Goal: Task Accomplishment & Management: Use online tool/utility

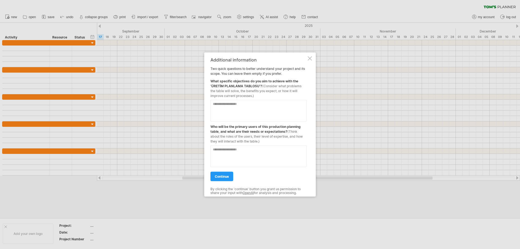
click at [244, 107] on textarea at bounding box center [259, 111] width 96 height 22
click at [224, 178] on span "continue" at bounding box center [222, 176] width 14 height 4
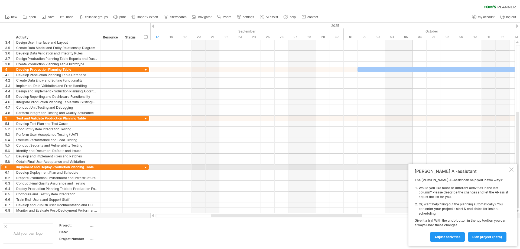
click at [511, 169] on div at bounding box center [511, 169] width 4 height 4
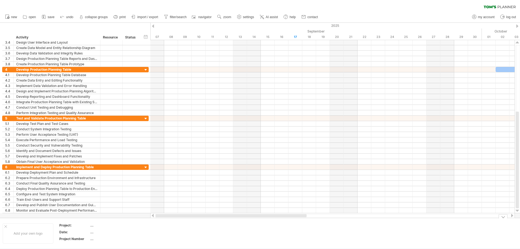
drag, startPoint x: 284, startPoint y: 215, endPoint x: 185, endPoint y: 231, distance: 99.7
click at [187, 225] on div "Trying to reach [DOMAIN_NAME] Connected again... 0% clear filter new 1" at bounding box center [260, 124] width 520 height 249
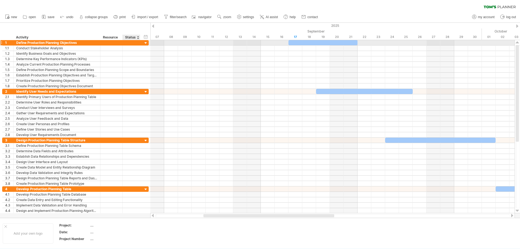
click at [147, 43] on div at bounding box center [145, 43] width 5 height 5
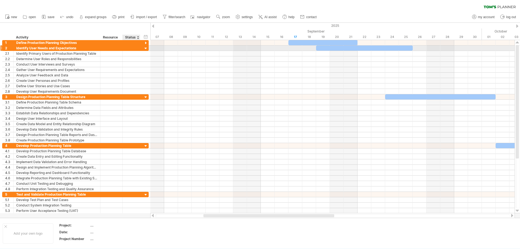
click at [146, 48] on div at bounding box center [145, 48] width 5 height 5
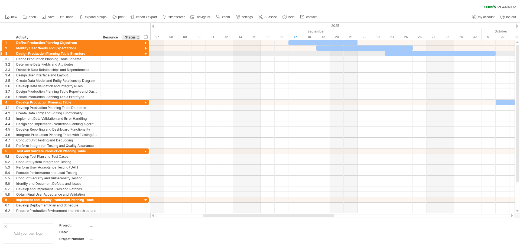
click at [147, 54] on div at bounding box center [145, 53] width 5 height 5
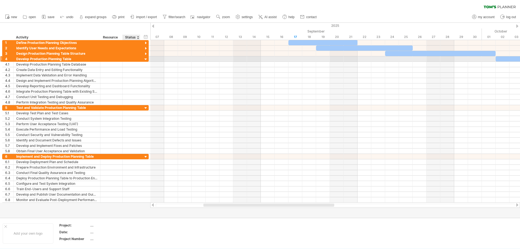
click at [146, 60] on div at bounding box center [145, 59] width 5 height 5
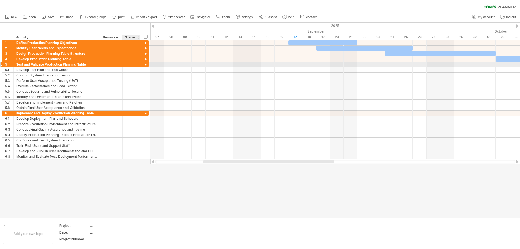
click at [145, 64] on div at bounding box center [145, 64] width 5 height 5
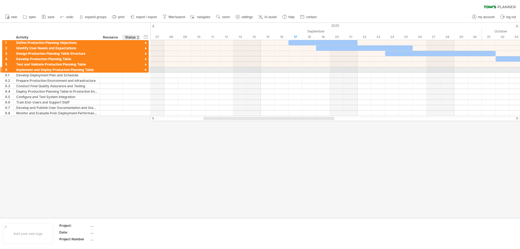
click at [146, 68] on div at bounding box center [145, 70] width 5 height 5
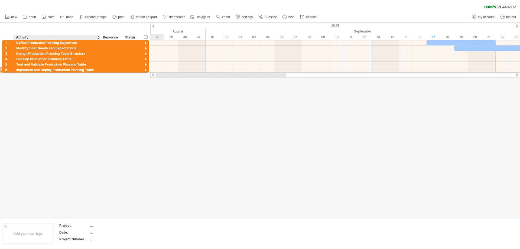
drag, startPoint x: 252, startPoint y: 74, endPoint x: 95, endPoint y: 72, distance: 157.2
click at [83, 88] on div "Trying to reach [DOMAIN_NAME] Connected again... 0% clear filter new 1" at bounding box center [260, 124] width 520 height 249
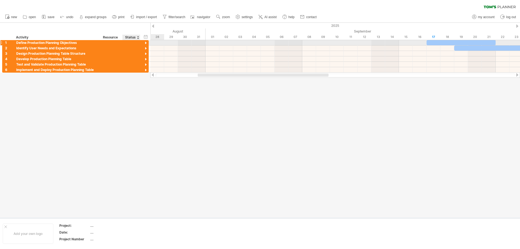
click at [146, 44] on div at bounding box center [145, 43] width 5 height 5
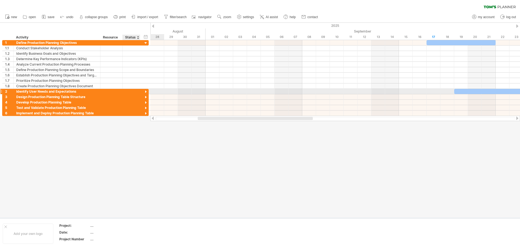
click at [144, 91] on div at bounding box center [145, 91] width 5 height 5
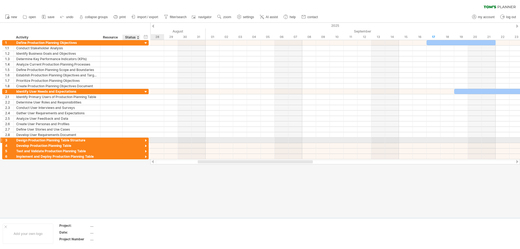
click at [147, 140] on div at bounding box center [145, 140] width 5 height 5
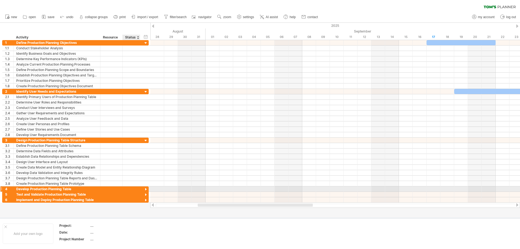
click at [146, 190] on div at bounding box center [145, 189] width 5 height 5
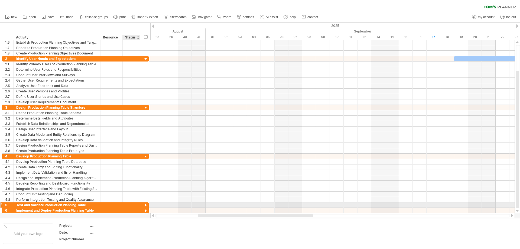
click at [147, 204] on div at bounding box center [145, 205] width 5 height 5
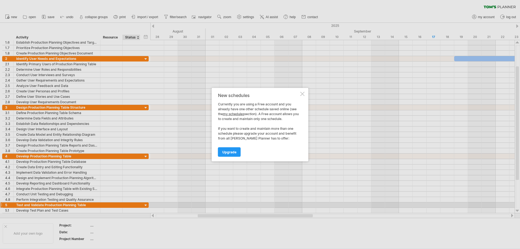
click at [302, 93] on div at bounding box center [303, 94] width 4 height 4
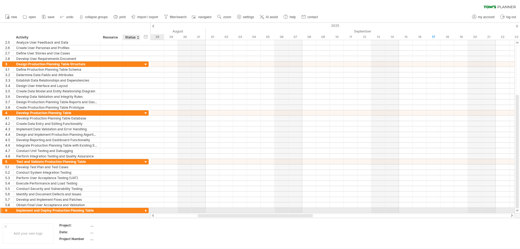
click at [146, 210] on div at bounding box center [145, 210] width 5 height 5
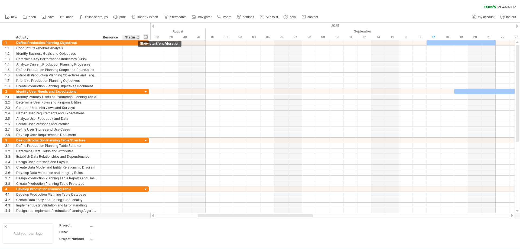
click at [145, 37] on div "hide start/end/duration show start/end/duration" at bounding box center [145, 37] width 5 height 6
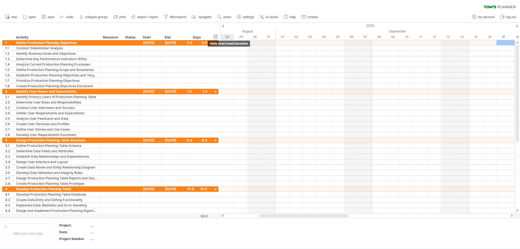
click at [215, 38] on div "hide start/end/duration show start/end/duration" at bounding box center [215, 37] width 5 height 6
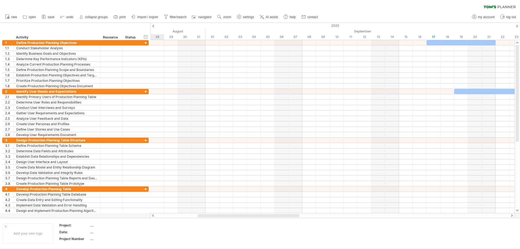
click at [145, 34] on div "hide start/end/duration show start/end/duration ******** Activity ******** Reso…" at bounding box center [75, 31] width 150 height 17
click at [146, 34] on div "hide start/end/duration show start/end/duration" at bounding box center [145, 37] width 5 height 6
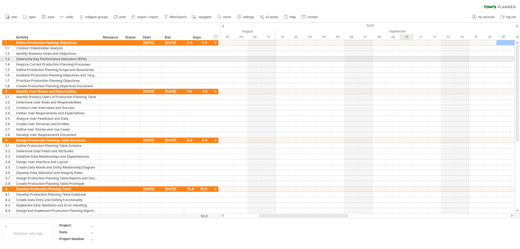
click at [406, 58] on div at bounding box center [367, 58] width 295 height 5
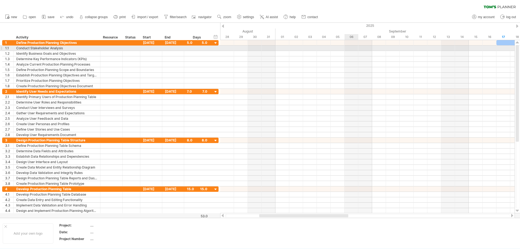
click at [358, 49] on div at bounding box center [367, 48] width 295 height 5
click at [386, 49] on div at bounding box center [367, 48] width 295 height 5
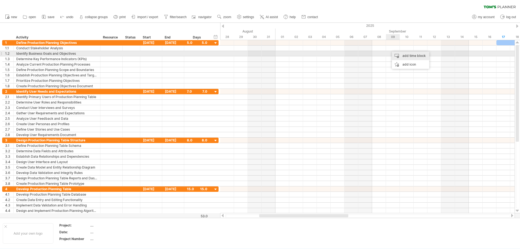
click at [410, 55] on div "add time block" at bounding box center [410, 55] width 37 height 9
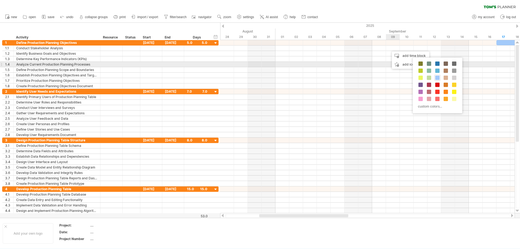
click at [443, 63] on div "custom colors..." at bounding box center [438, 86] width 50 height 56
click at [439, 63] on span at bounding box center [437, 64] width 4 height 4
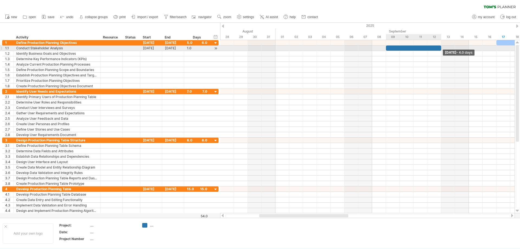
drag, startPoint x: 400, startPoint y: 49, endPoint x: 439, endPoint y: 49, distance: 38.7
click at [439, 49] on div at bounding box center [413, 48] width 55 height 5
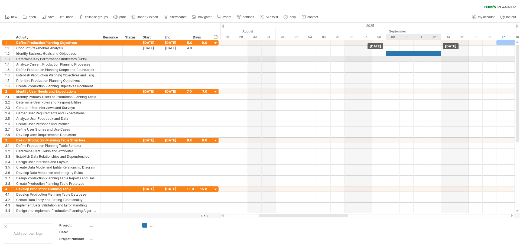
drag, startPoint x: 418, startPoint y: 49, endPoint x: 423, endPoint y: 56, distance: 8.6
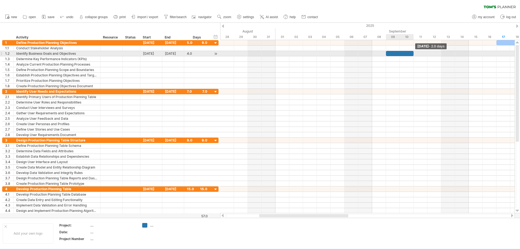
drag, startPoint x: 441, startPoint y: 53, endPoint x: 415, endPoint y: 53, distance: 26.3
click at [415, 53] on div "[DATE] - 2.0 days [DATE]" at bounding box center [367, 126] width 295 height 173
drag, startPoint x: 413, startPoint y: 52, endPoint x: 427, endPoint y: 53, distance: 13.8
click at [427, 53] on span at bounding box center [428, 53] width 2 height 5
drag, startPoint x: 427, startPoint y: 54, endPoint x: 461, endPoint y: 54, distance: 33.9
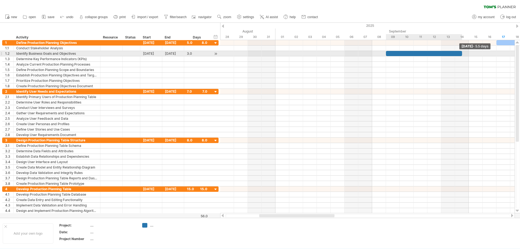
click at [461, 54] on span at bounding box center [462, 53] width 2 height 5
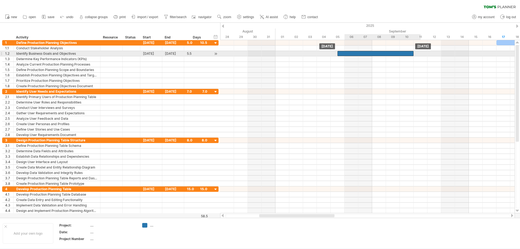
drag, startPoint x: 410, startPoint y: 53, endPoint x: 360, endPoint y: 55, distance: 50.7
click at [360, 55] on div at bounding box center [376, 53] width 76 height 5
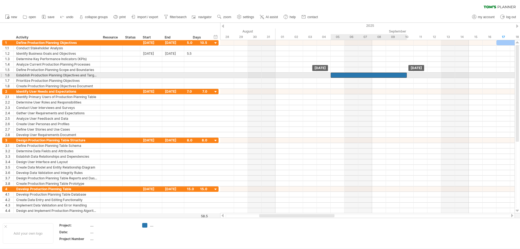
drag, startPoint x: 369, startPoint y: 51, endPoint x: 389, endPoint y: 72, distance: 28.8
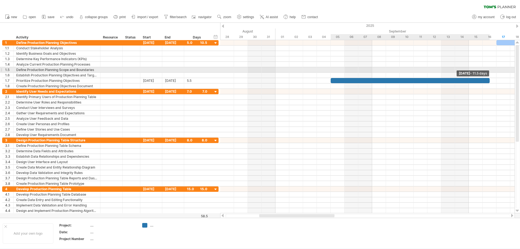
drag, startPoint x: 406, startPoint y: 82, endPoint x: 491, endPoint y: 70, distance: 85.9
click at [491, 70] on div "[DATE] - 11.5 days [DATE]" at bounding box center [367, 126] width 295 height 173
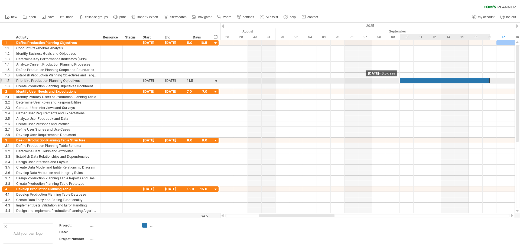
drag, startPoint x: 330, startPoint y: 80, endPoint x: 402, endPoint y: 79, distance: 71.5
click at [402, 79] on div at bounding box center [445, 80] width 90 height 5
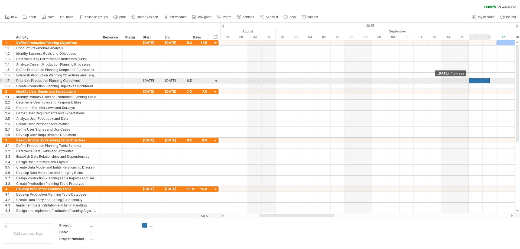
drag, startPoint x: 399, startPoint y: 81, endPoint x: 466, endPoint y: 81, distance: 66.9
click at [466, 81] on div "[DATE] - 11.5 days [DATE] - 1.5 days" at bounding box center [367, 126] width 295 height 173
click at [162, 81] on div "[DATE]" at bounding box center [151, 80] width 22 height 5
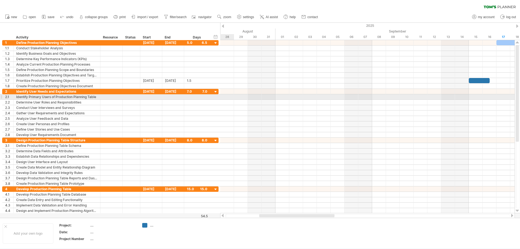
click at [222, 96] on div at bounding box center [367, 96] width 295 height 5
click at [201, 98] on div at bounding box center [197, 96] width 20 height 5
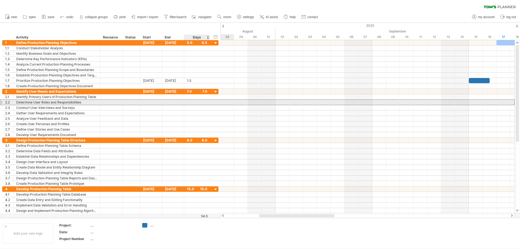
click at [200, 104] on div at bounding box center [197, 102] width 20 height 5
click at [224, 105] on div at bounding box center [367, 102] width 295 height 5
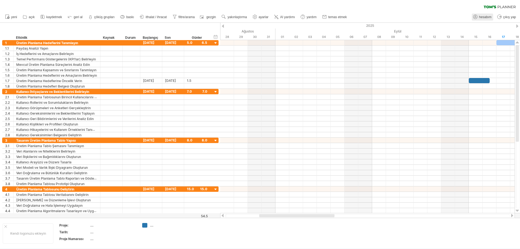
click at [485, 19] on link "hesabım" at bounding box center [482, 17] width 21 height 7
type input "**********"
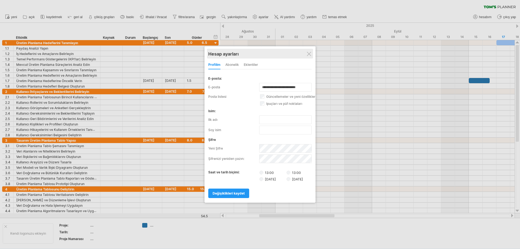
click at [311, 53] on div "Hesap ayarları" at bounding box center [260, 54] width 104 height 10
click at [309, 52] on div at bounding box center [309, 54] width 4 height 4
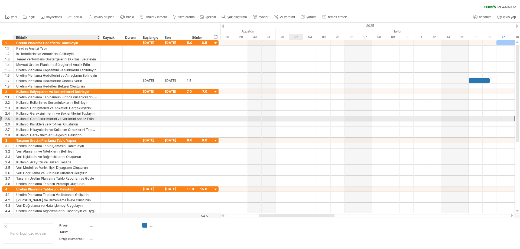
click at [73, 117] on font "Kullanıcı Geri Bildirimlerini ve Verilerini Analiz Edin" at bounding box center [54, 119] width 77 height 4
click at [77, 119] on font "Kullanıcı Geri Bildirimlerini ve Verilerini Analiz Edin" at bounding box center [54, 119] width 77 height 4
click at [78, 119] on font "Kullanıcı Geri Bildirimlerini ve Verilerini Analiz Edin" at bounding box center [54, 119] width 77 height 4
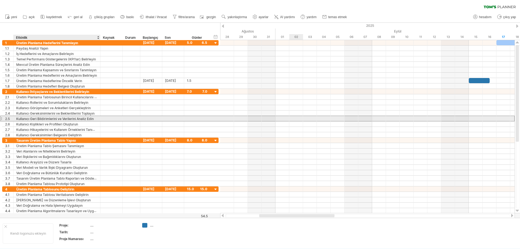
click at [78, 119] on font "Kullanıcı Geri Bildirimlerini ve Verilerini Analiz Edin" at bounding box center [54, 119] width 77 height 4
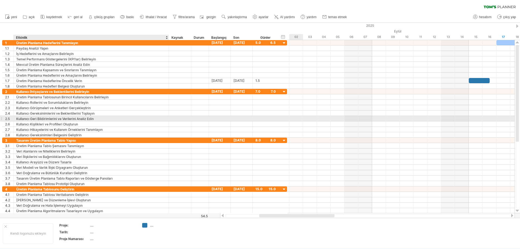
drag, startPoint x: 99, startPoint y: 119, endPoint x: 167, endPoint y: 119, distance: 68.6
click at [167, 119] on div at bounding box center [168, 118] width 3 height 5
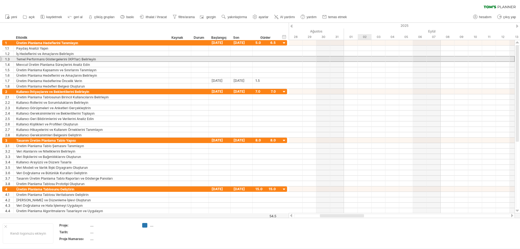
click at [130, 59] on div "Temel Performans Göstergelerini (KPI'lar) Belirleyin" at bounding box center [91, 58] width 150 height 5
